Goal: Task Accomplishment & Management: Complete application form

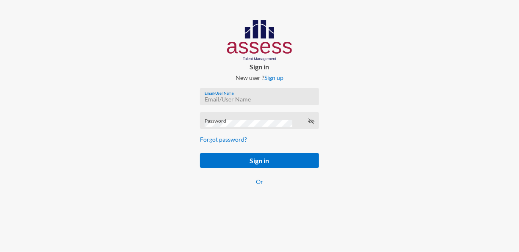
click at [224, 98] on input "Email/User Name" at bounding box center [260, 99] width 110 height 7
paste input "mhspl20555"
type input "mhspl20555"
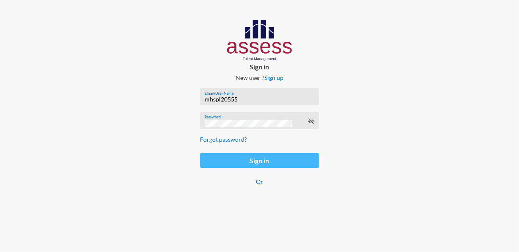
click at [253, 163] on button "Sign in" at bounding box center [259, 160] width 119 height 15
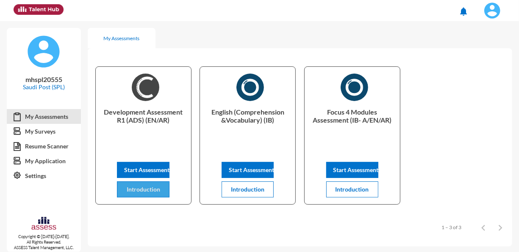
click at [143, 191] on span "Introduction" at bounding box center [143, 189] width 33 height 7
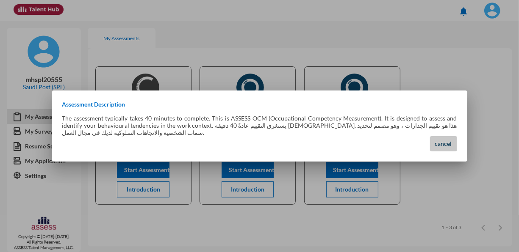
click at [448, 149] on button "cancel" at bounding box center [443, 143] width 27 height 15
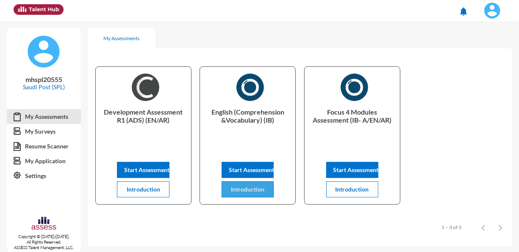
click at [248, 187] on span "Introduction" at bounding box center [247, 189] width 33 height 7
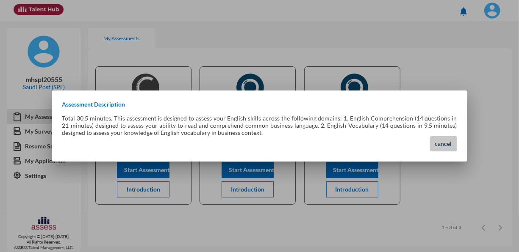
click at [437, 138] on button "cancel" at bounding box center [443, 143] width 27 height 15
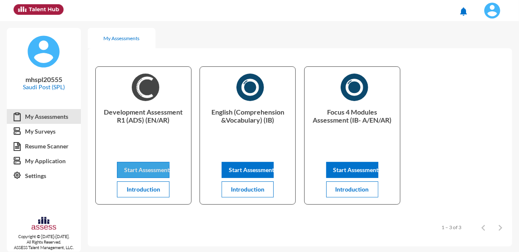
click at [138, 173] on span "Start Assessment" at bounding box center [146, 169] width 45 height 7
